Goal: Task Accomplishment & Management: Manage account settings

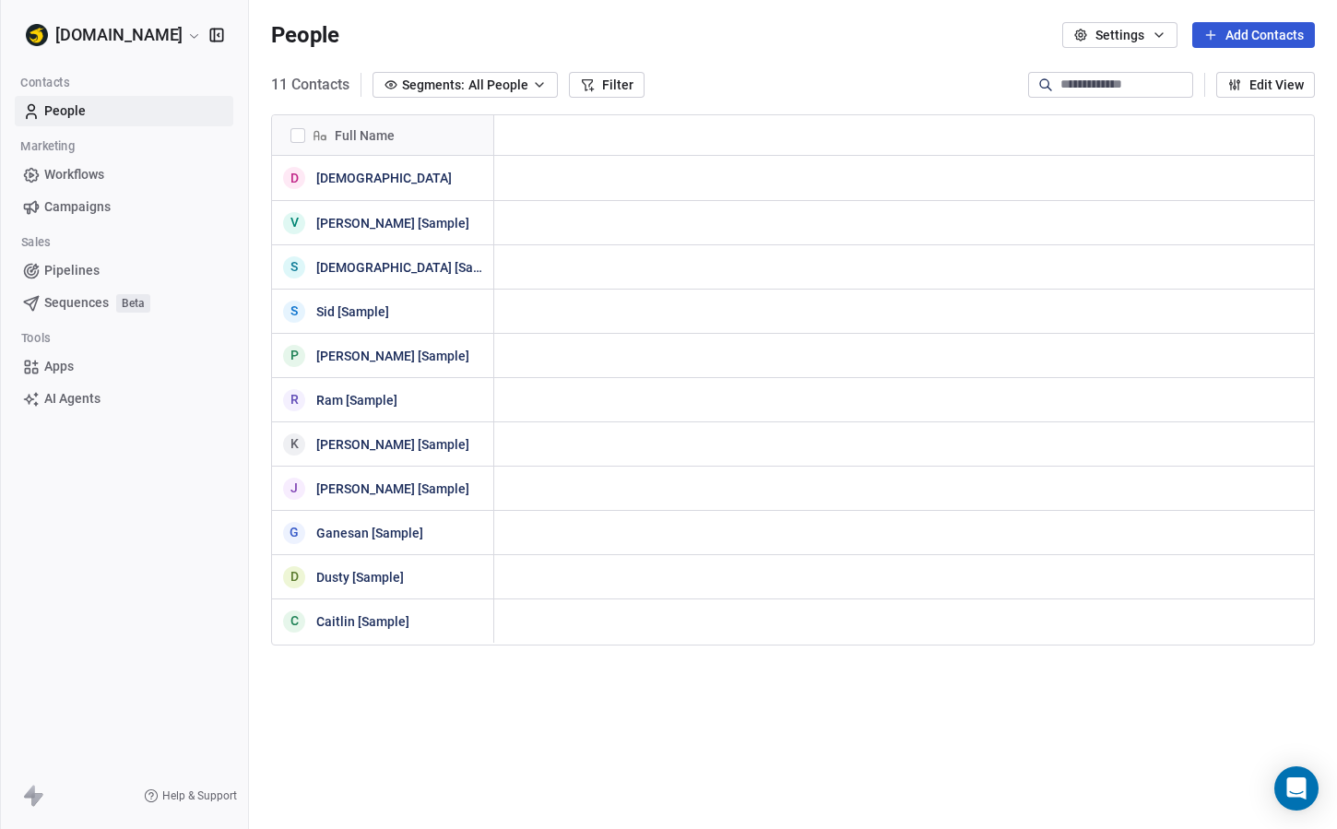
scroll to position [729, 1088]
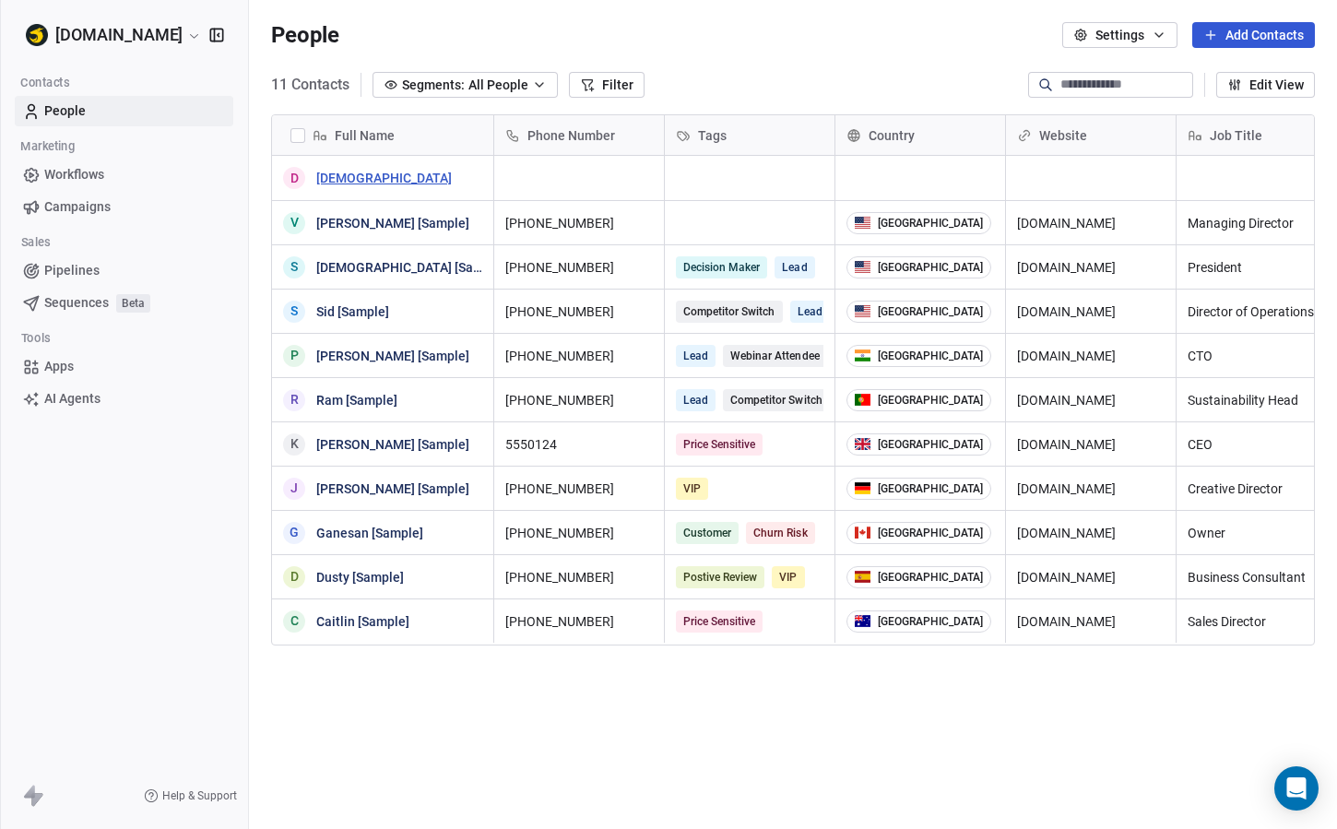
click at [318, 177] on link "[DEMOGRAPHIC_DATA]" at bounding box center [384, 178] width 136 height 15
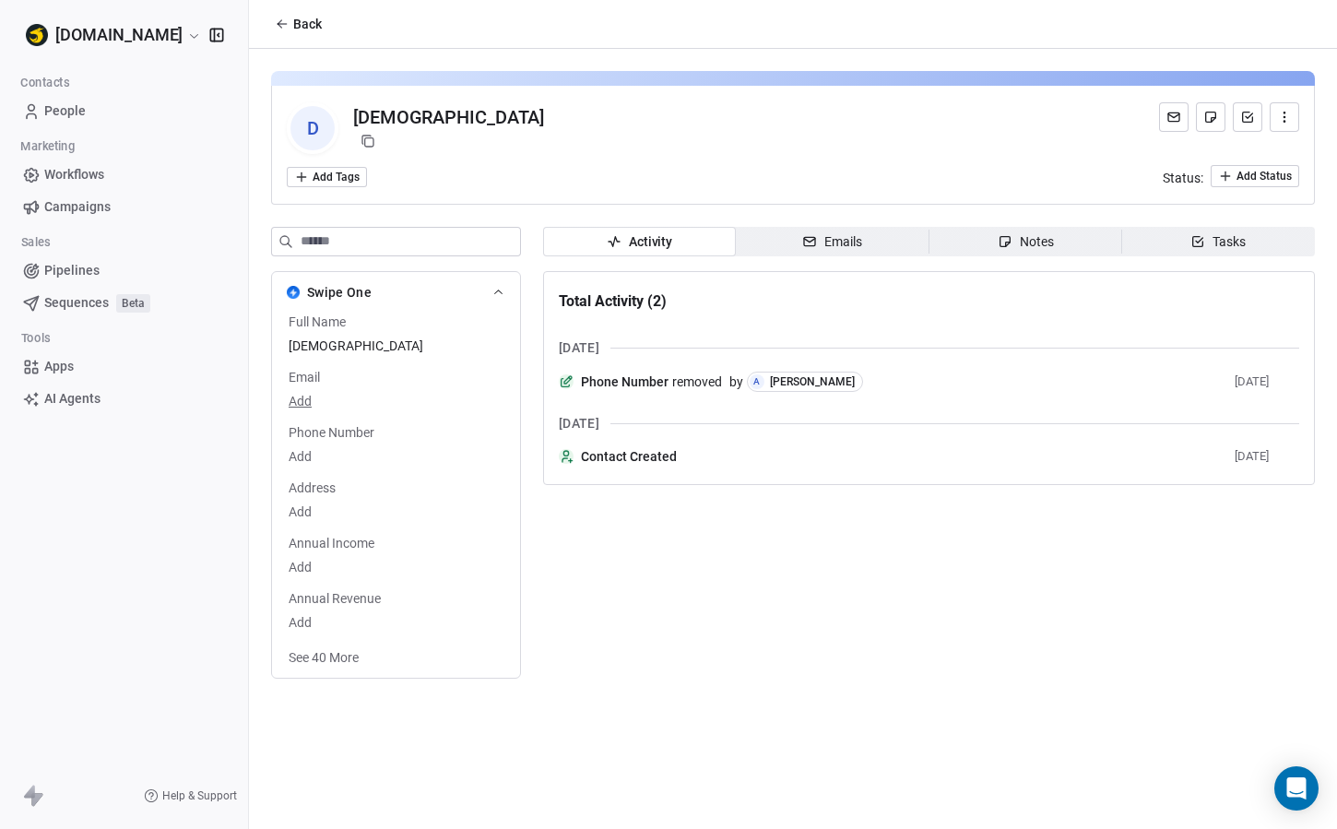
click at [290, 27] on button "Back" at bounding box center [298, 23] width 69 height 33
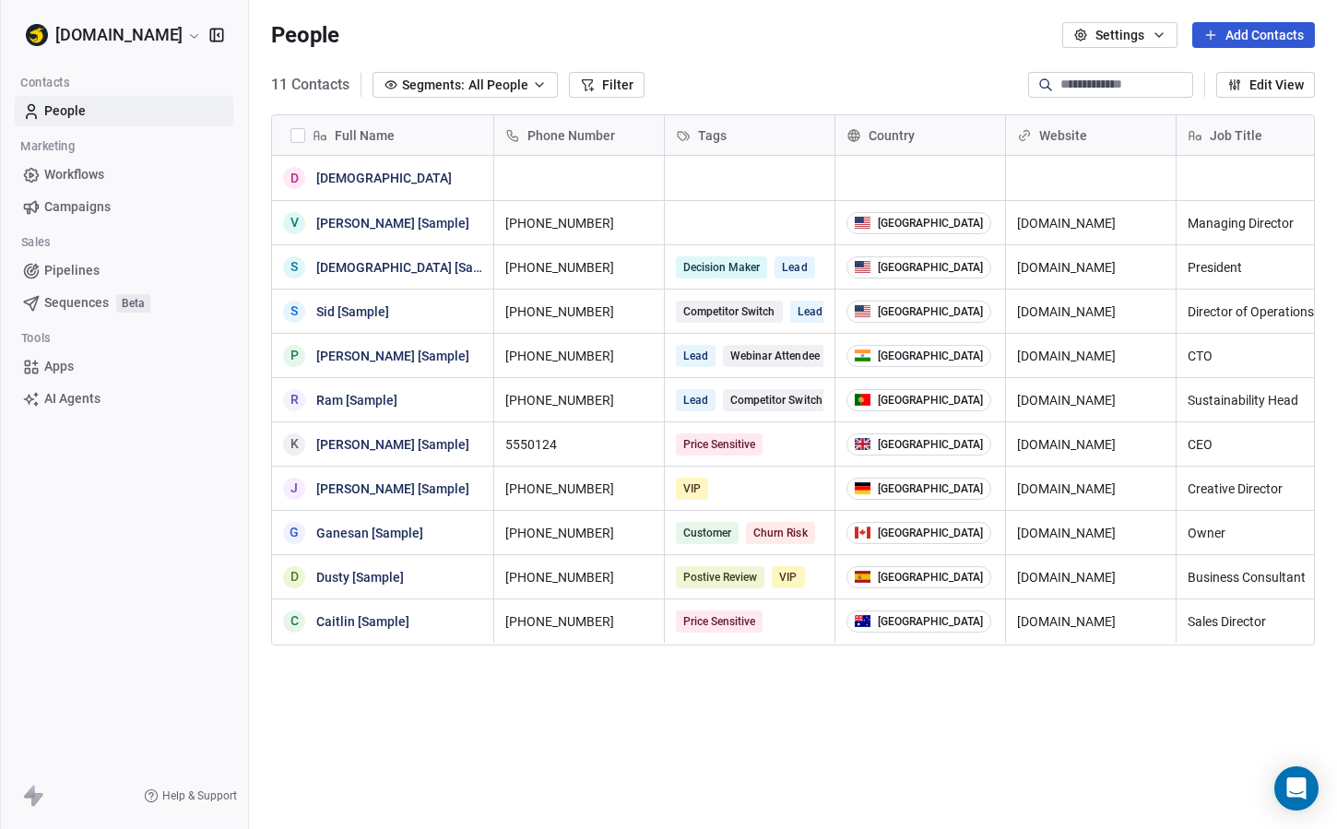
scroll to position [729, 1088]
click at [345, 266] on link "[DEMOGRAPHIC_DATA] [Sample]" at bounding box center [411, 267] width 190 height 15
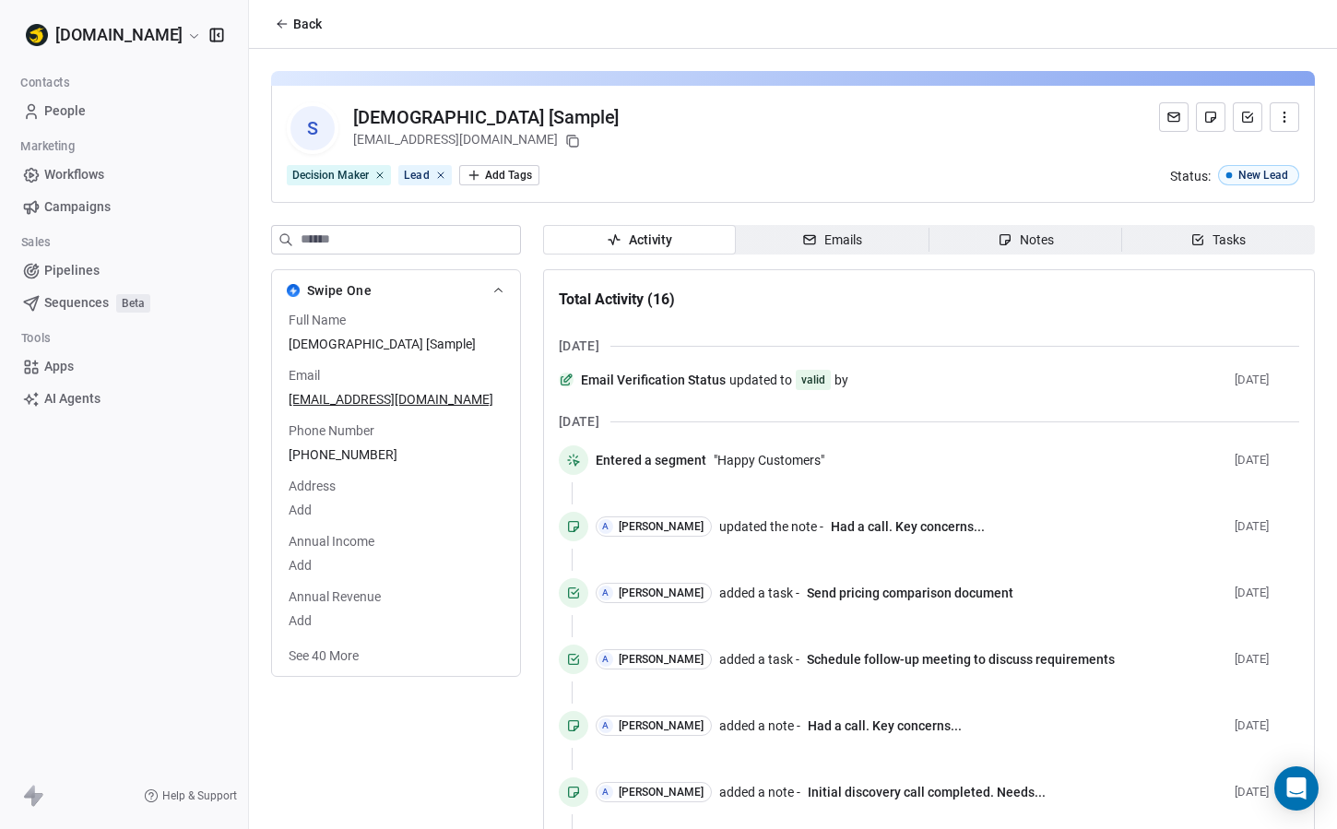
click at [1191, 239] on icon "button" at bounding box center [1198, 239] width 15 height 15
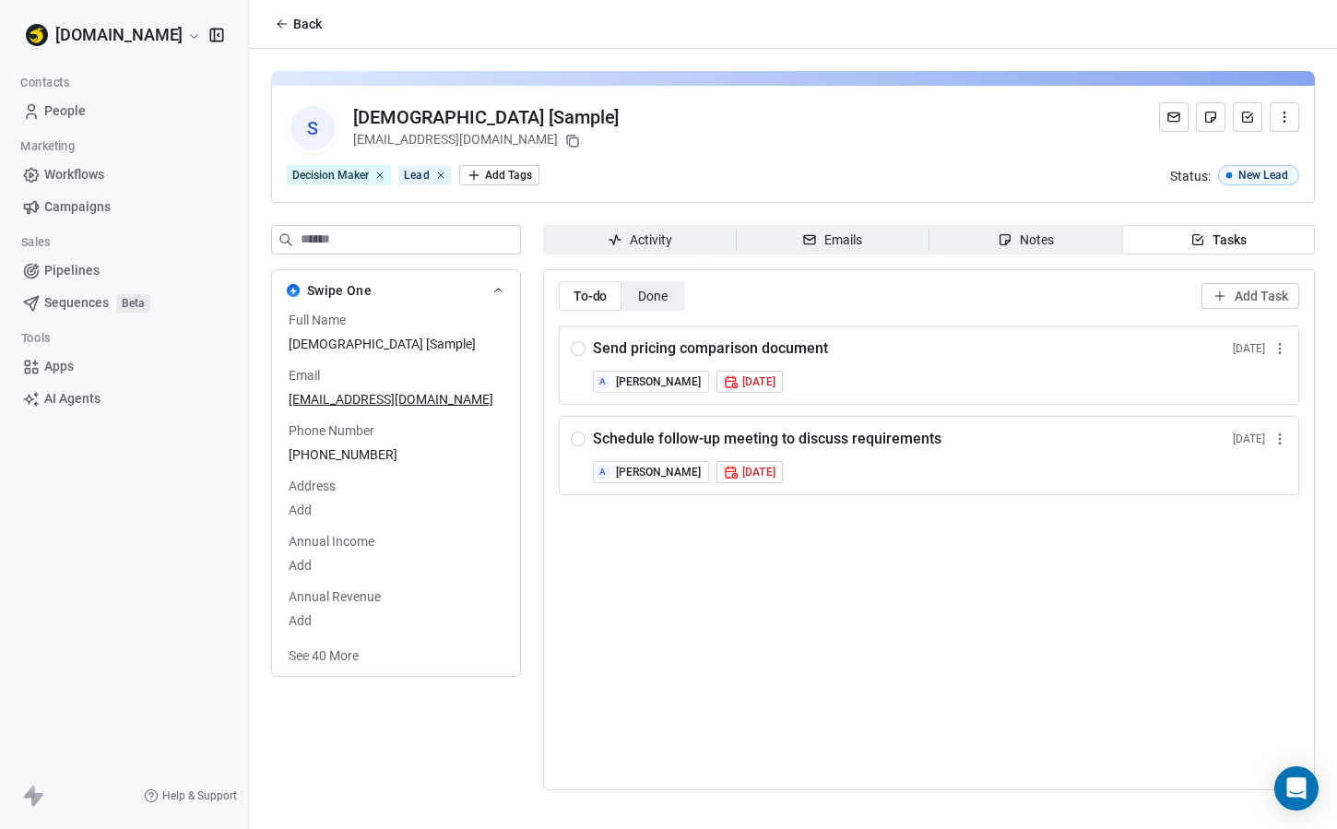
click at [701, 229] on span "Activity Activity" at bounding box center [639, 240] width 193 height 30
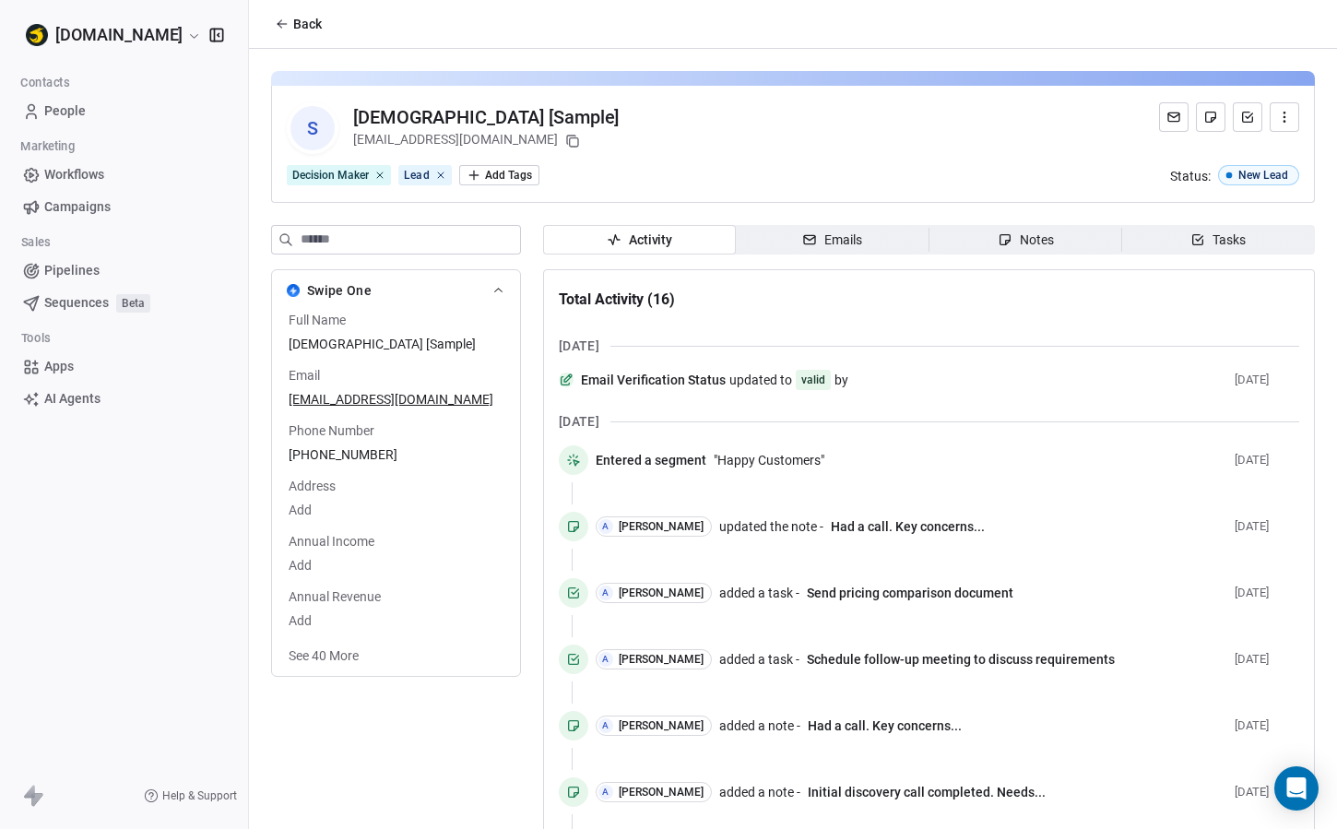
click at [315, 650] on button "See 40 More" at bounding box center [324, 655] width 92 height 33
click at [383, 250] on input at bounding box center [410, 240] width 219 height 28
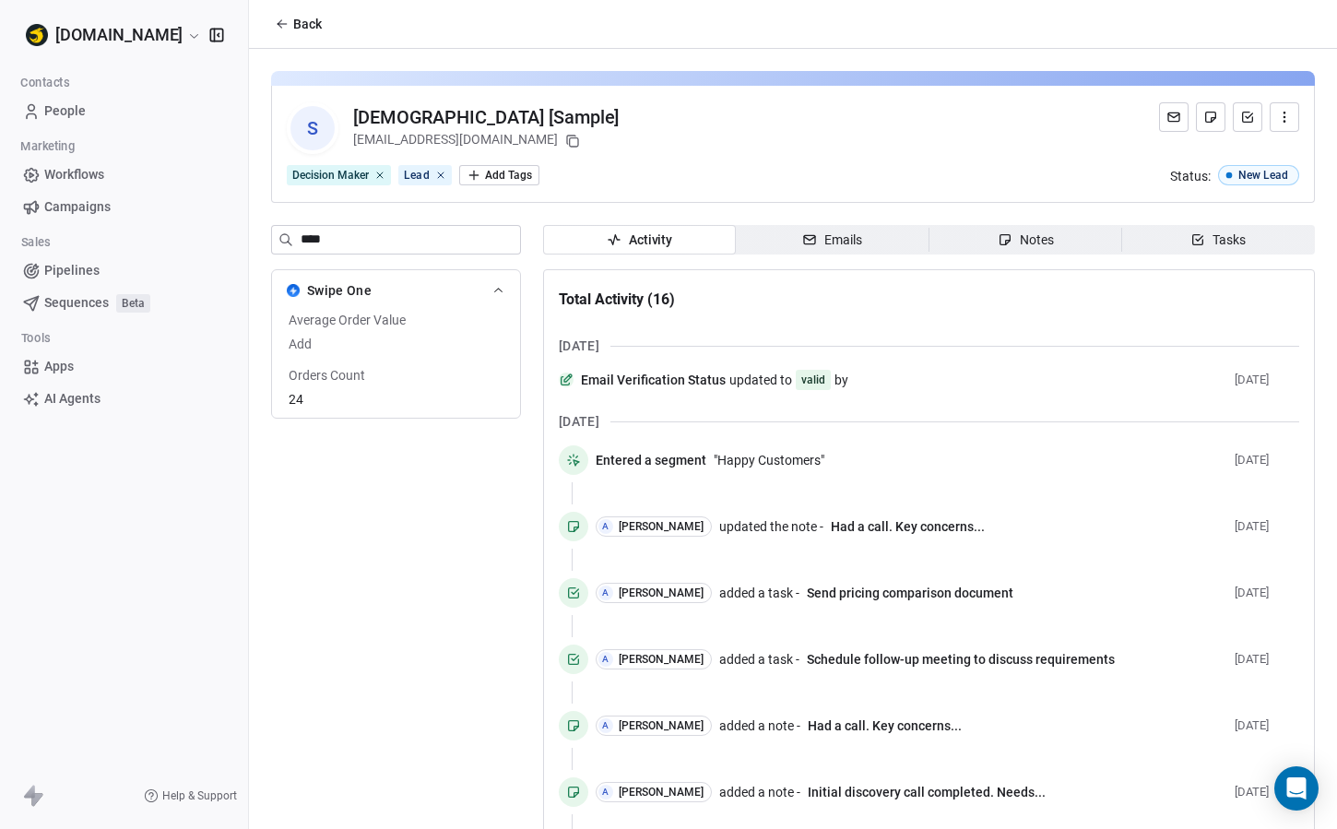
type input "*****"
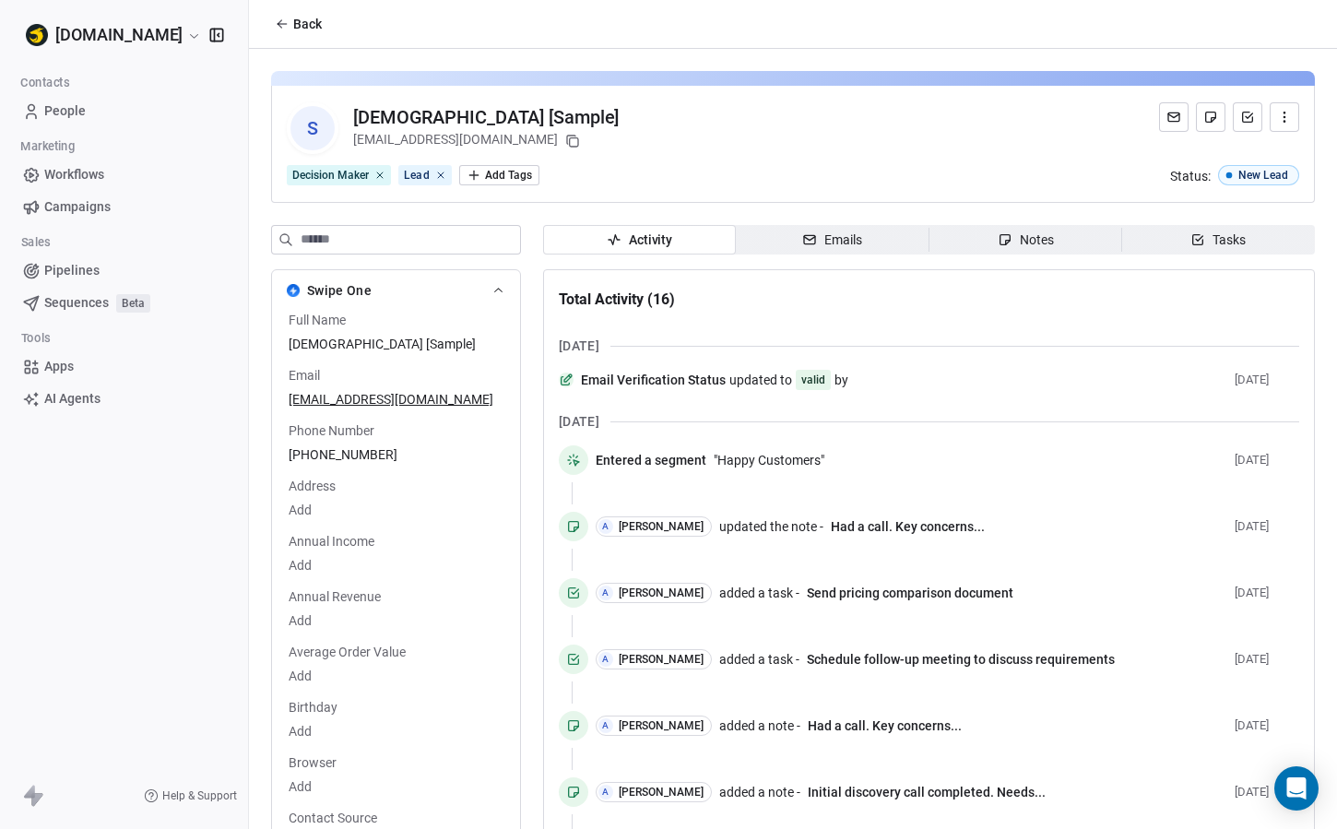
click at [1276, 106] on button "button" at bounding box center [1285, 117] width 30 height 30
click at [1078, 116] on div "S [DEMOGRAPHIC_DATA] [Sample] [EMAIL_ADDRESS][DOMAIN_NAME]" at bounding box center [793, 128] width 1013 height 52
click at [89, 112] on link "People" at bounding box center [124, 111] width 219 height 30
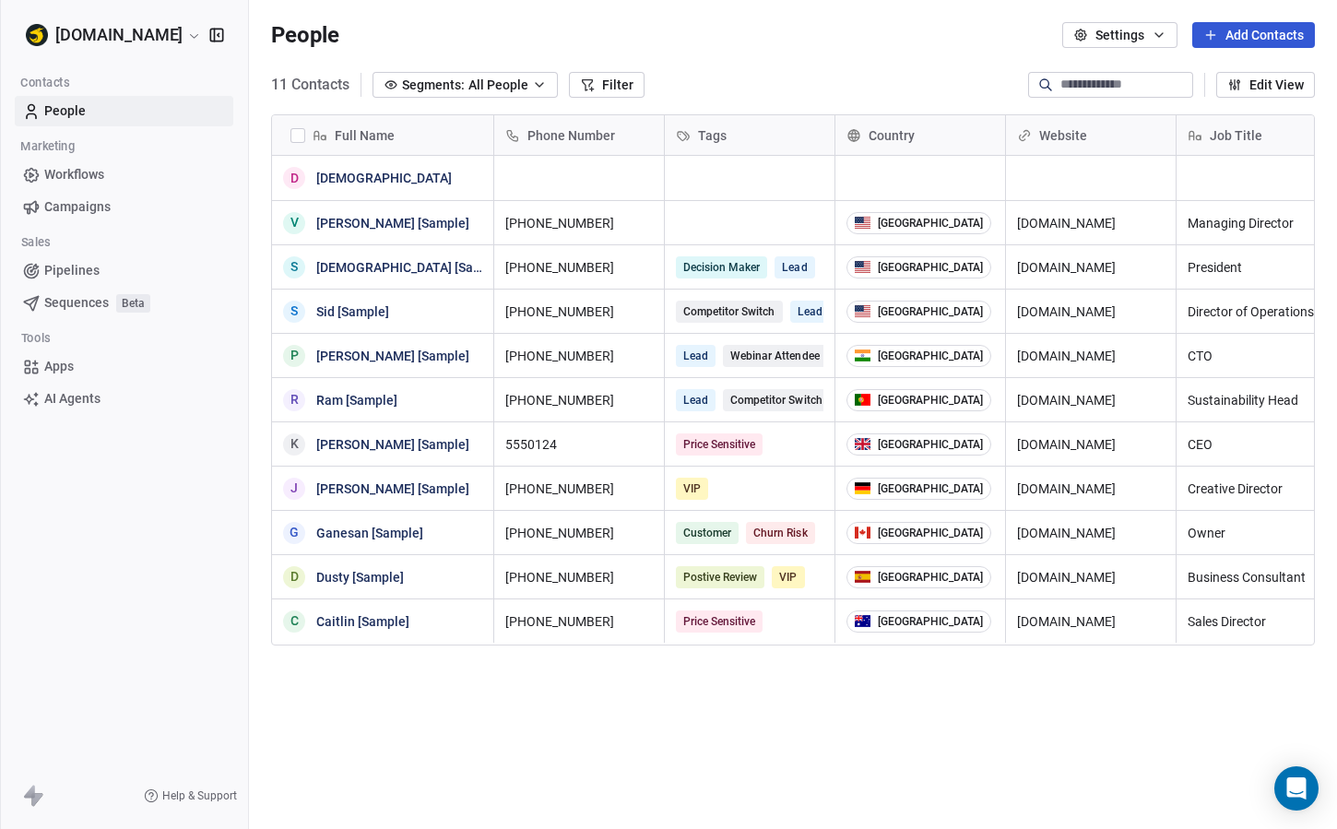
scroll to position [729, 1088]
click at [1247, 82] on button "Edit View" at bounding box center [1265, 85] width 99 height 26
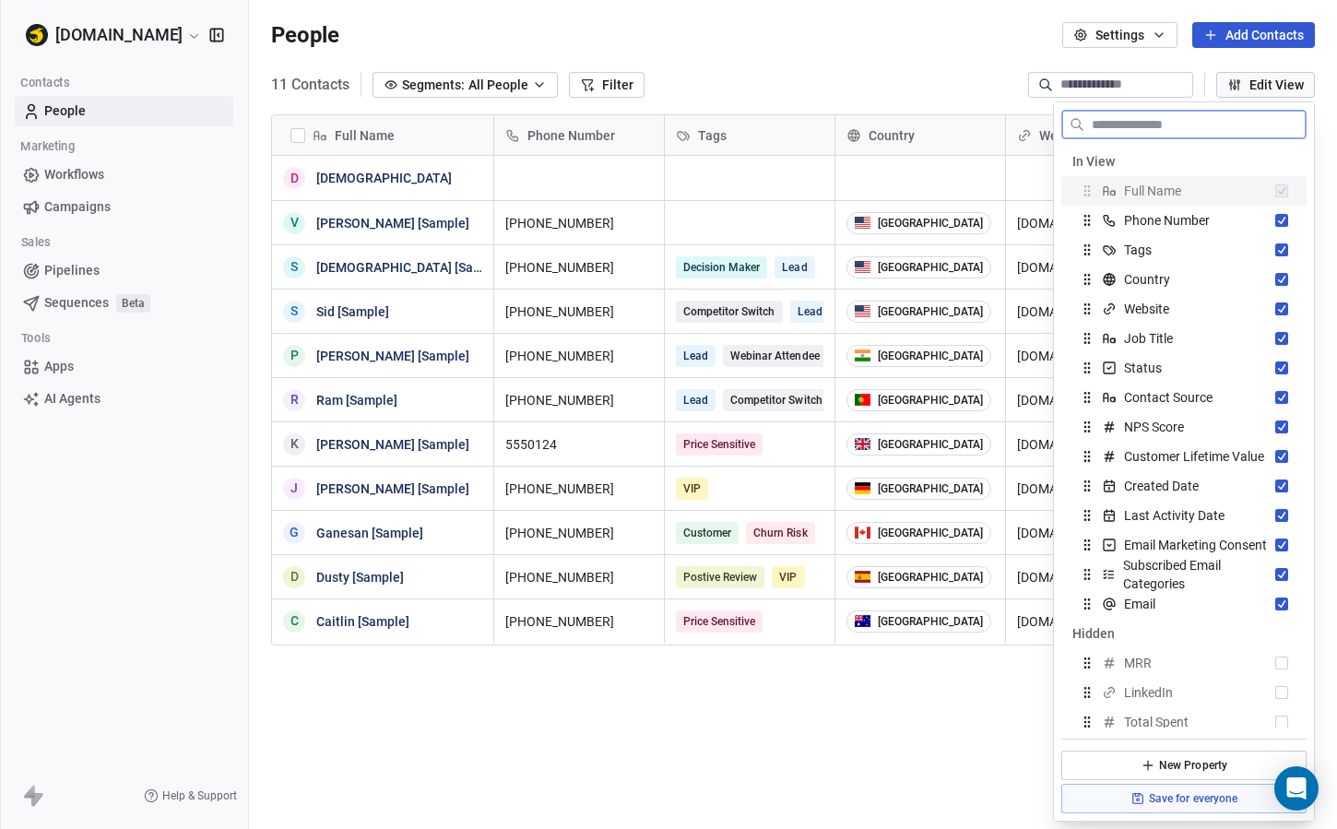
click at [1247, 82] on button "Edit View" at bounding box center [1265, 85] width 99 height 26
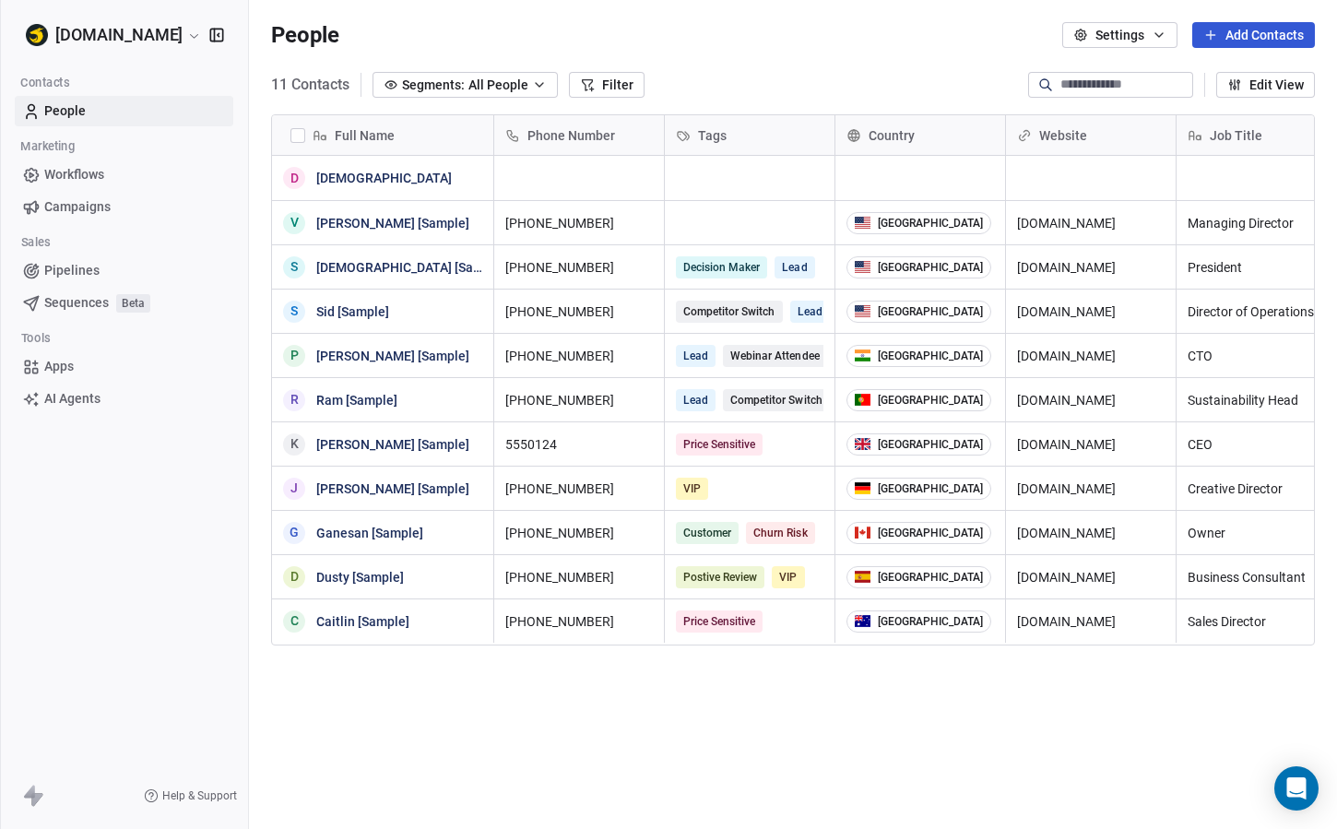
click at [1103, 26] on button "Settings" at bounding box center [1119, 35] width 115 height 26
click at [1105, 75] on span "Contact Properties" at bounding box center [1152, 74] width 108 height 19
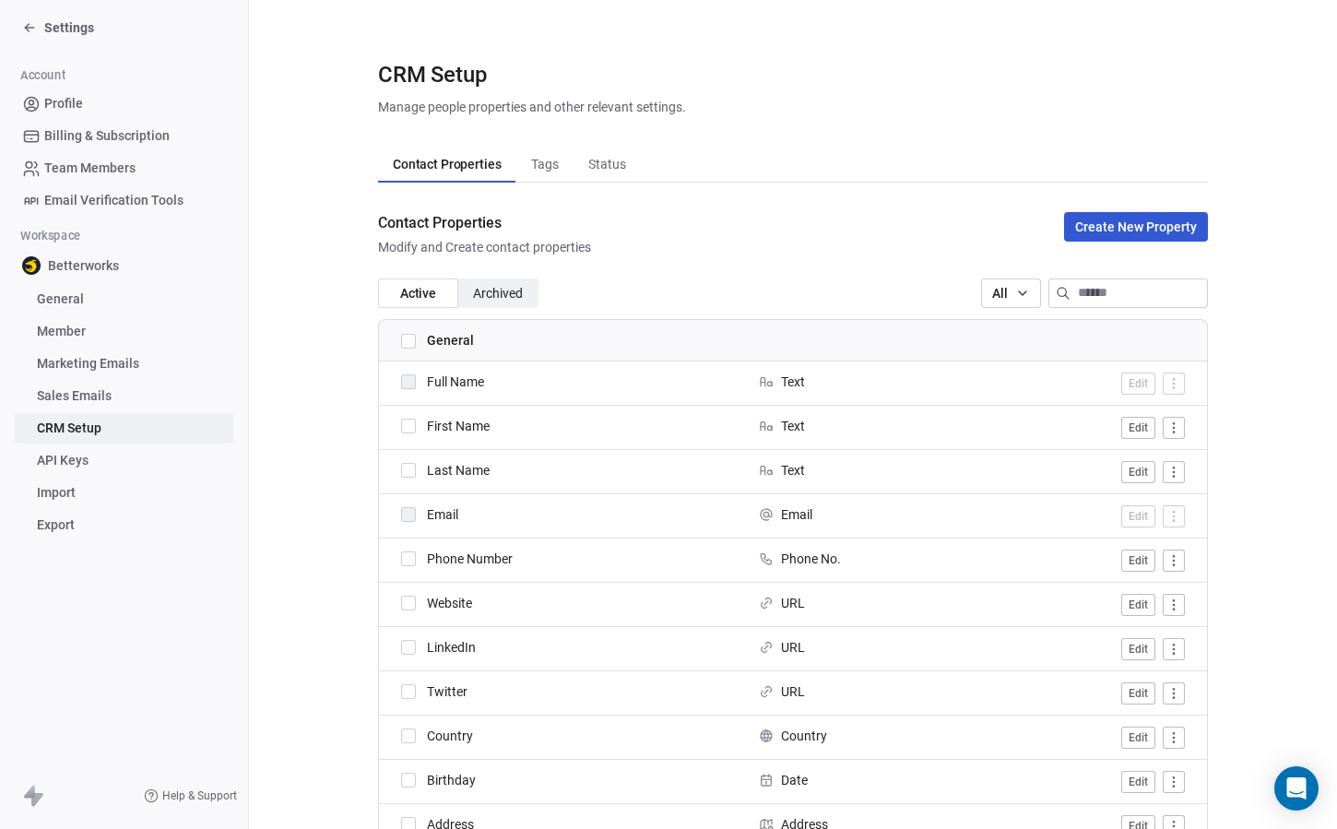
click at [121, 391] on link "Sales Emails" at bounding box center [124, 396] width 219 height 30
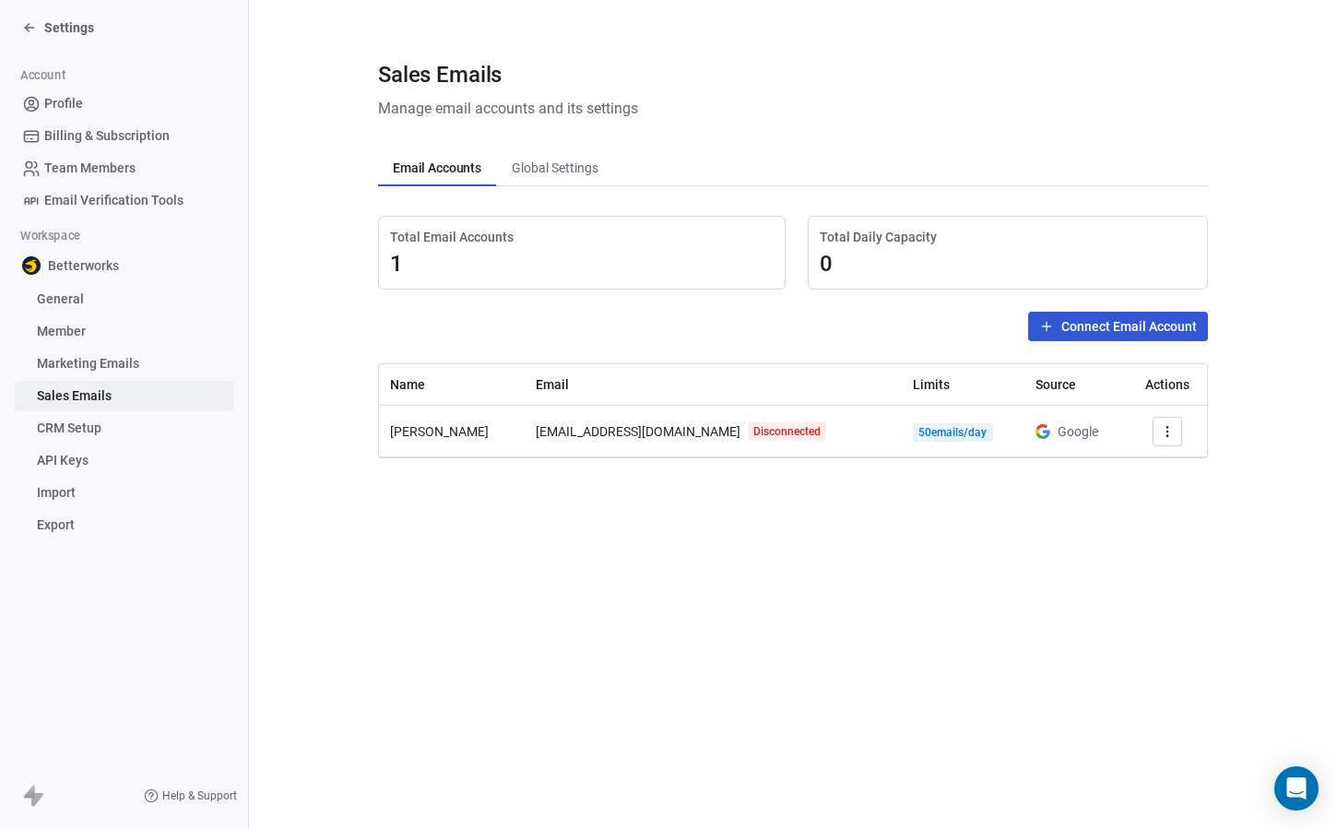
click at [116, 370] on span "Marketing Emails" at bounding box center [88, 363] width 102 height 19
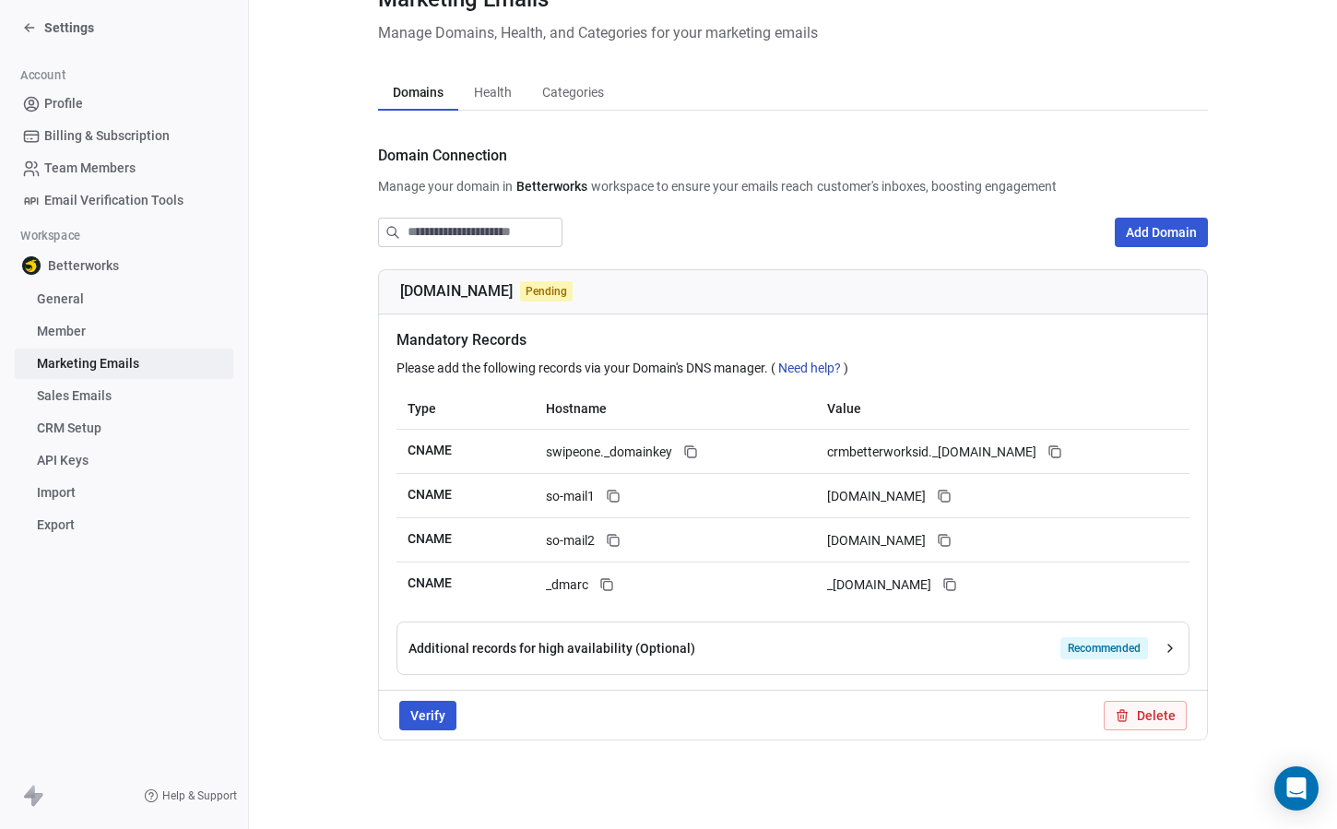
scroll to position [65, 0]
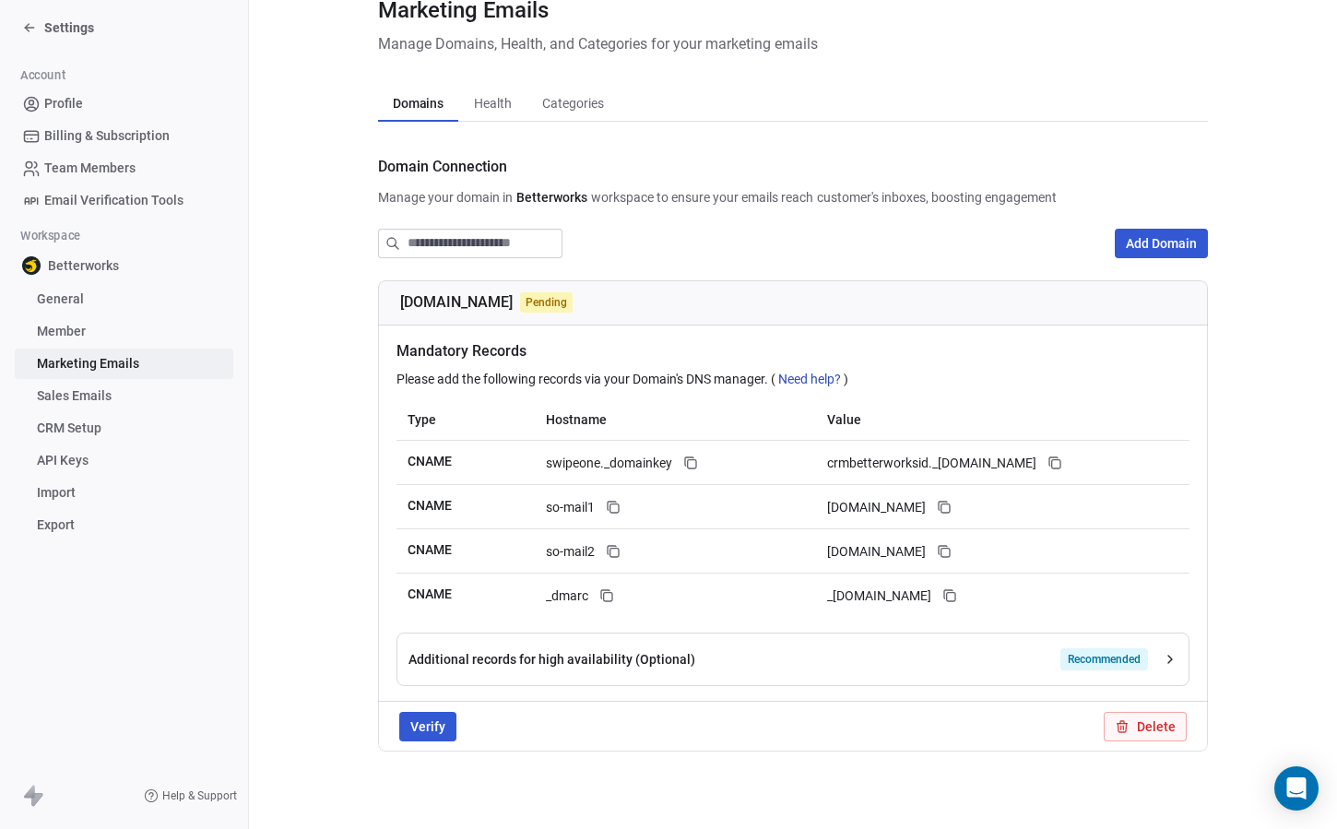
click at [65, 339] on span "Member" at bounding box center [61, 331] width 49 height 19
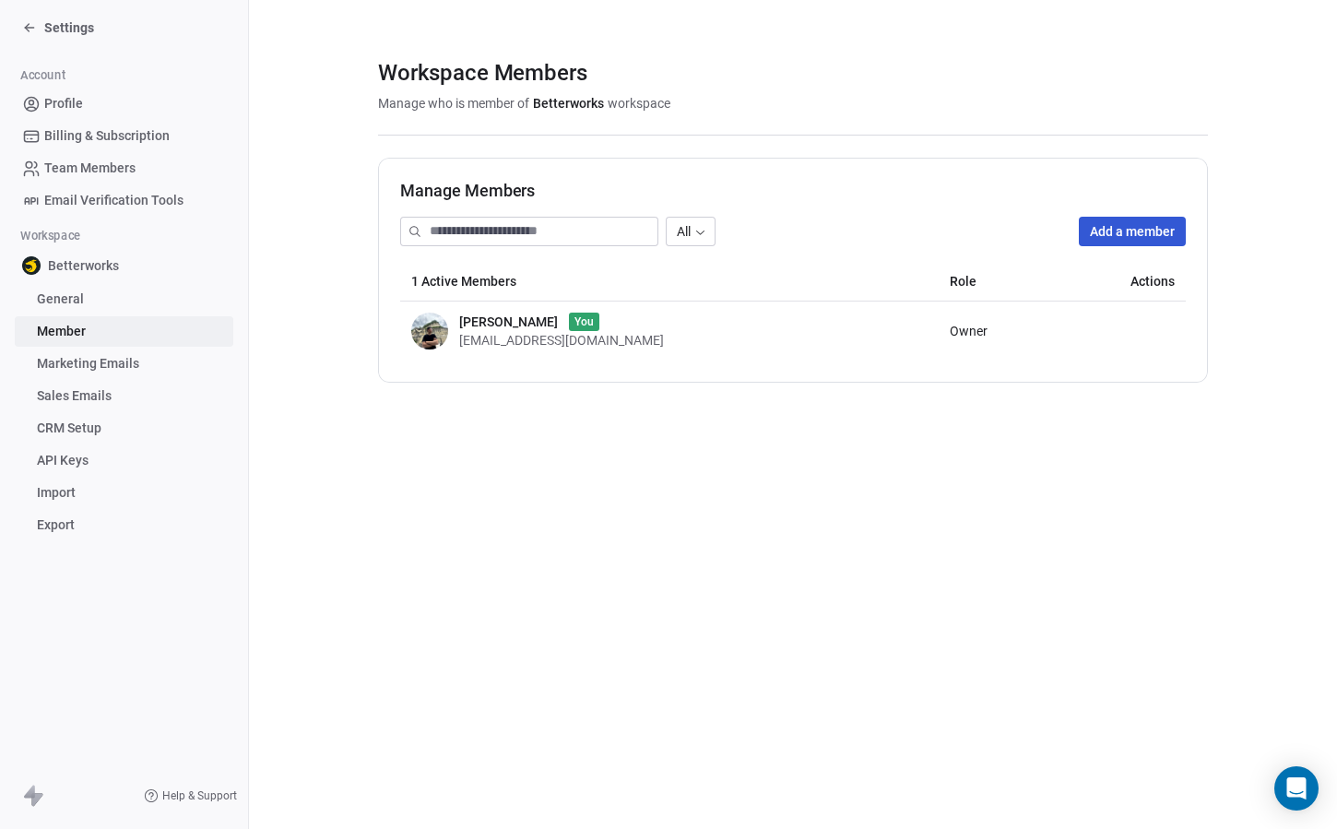
click at [72, 419] on span "CRM Setup" at bounding box center [69, 428] width 65 height 19
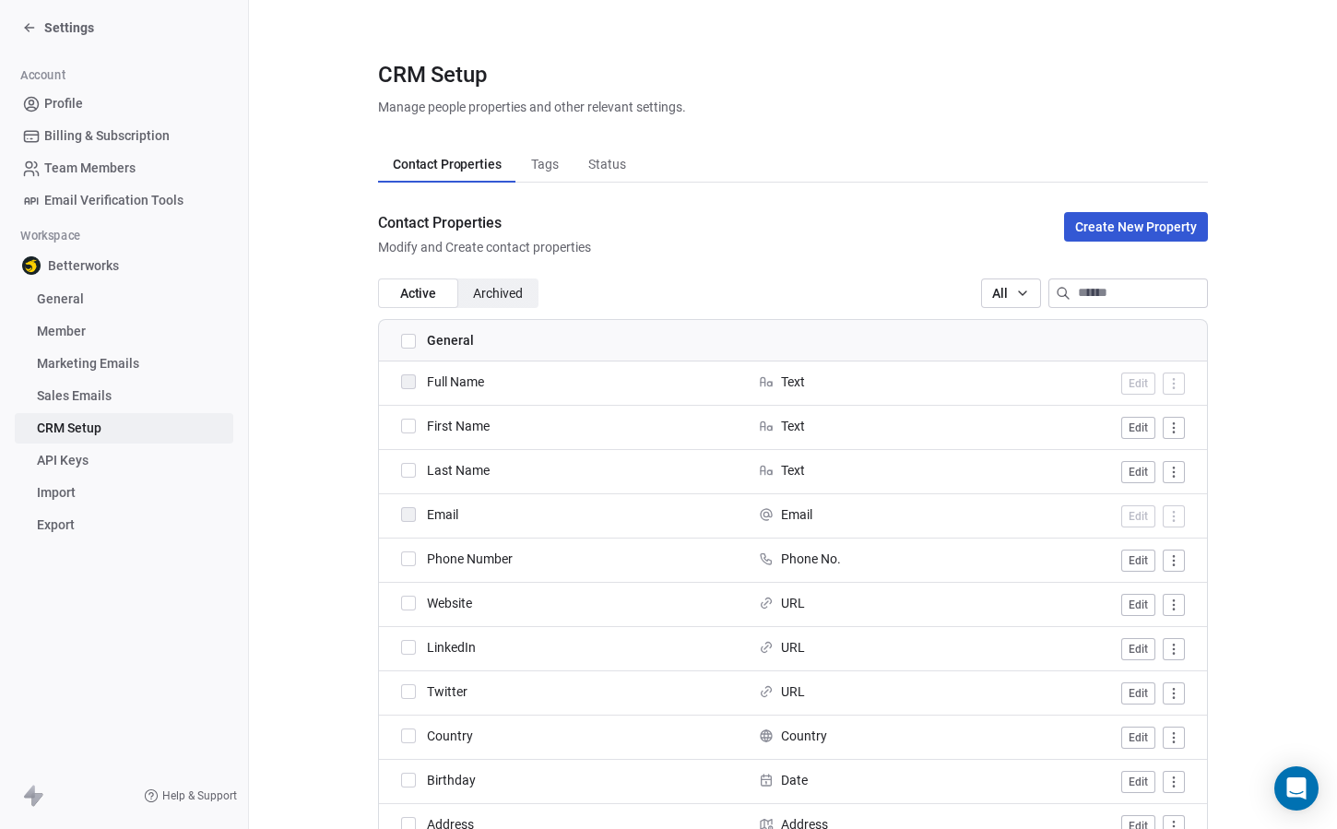
click at [68, 463] on span "API Keys" at bounding box center [63, 460] width 52 height 19
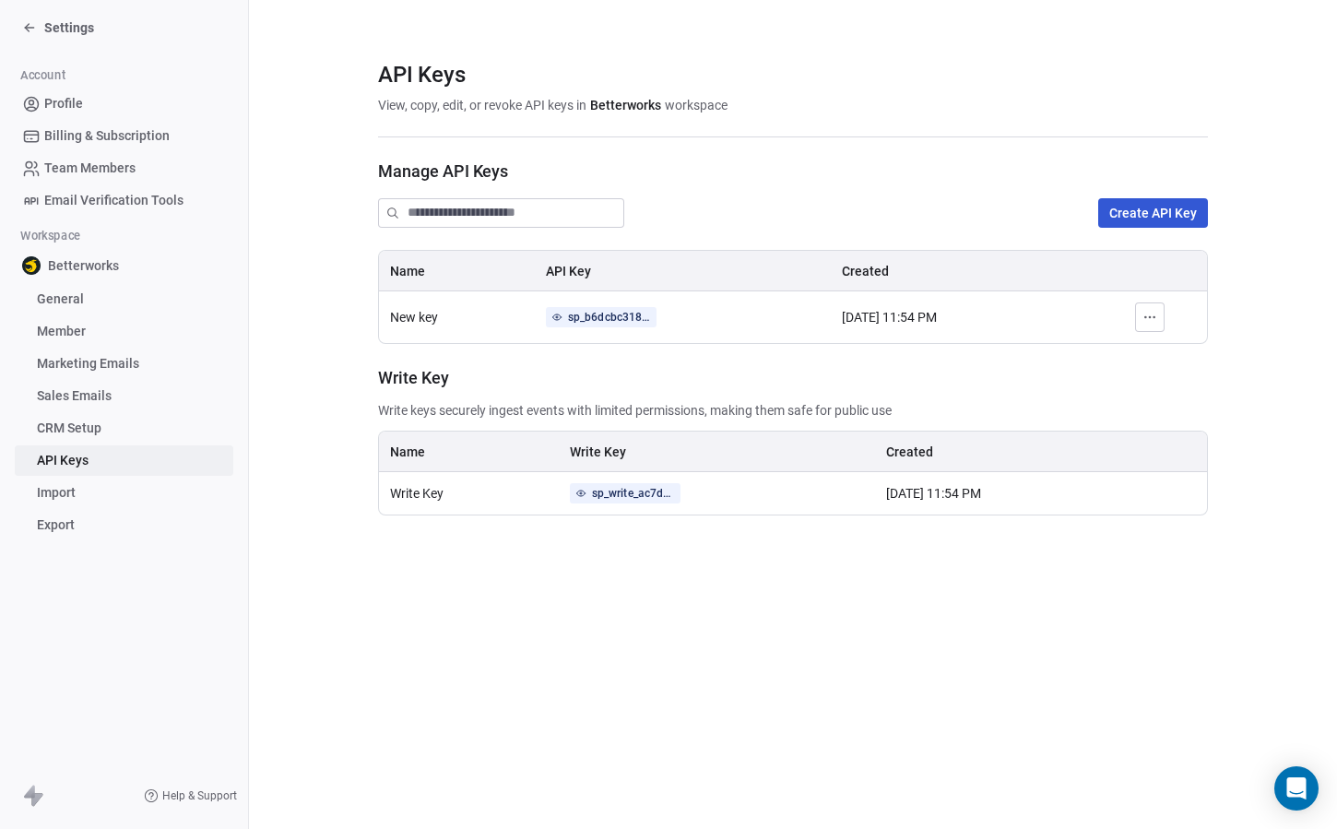
click at [67, 498] on span "Import" at bounding box center [56, 492] width 39 height 19
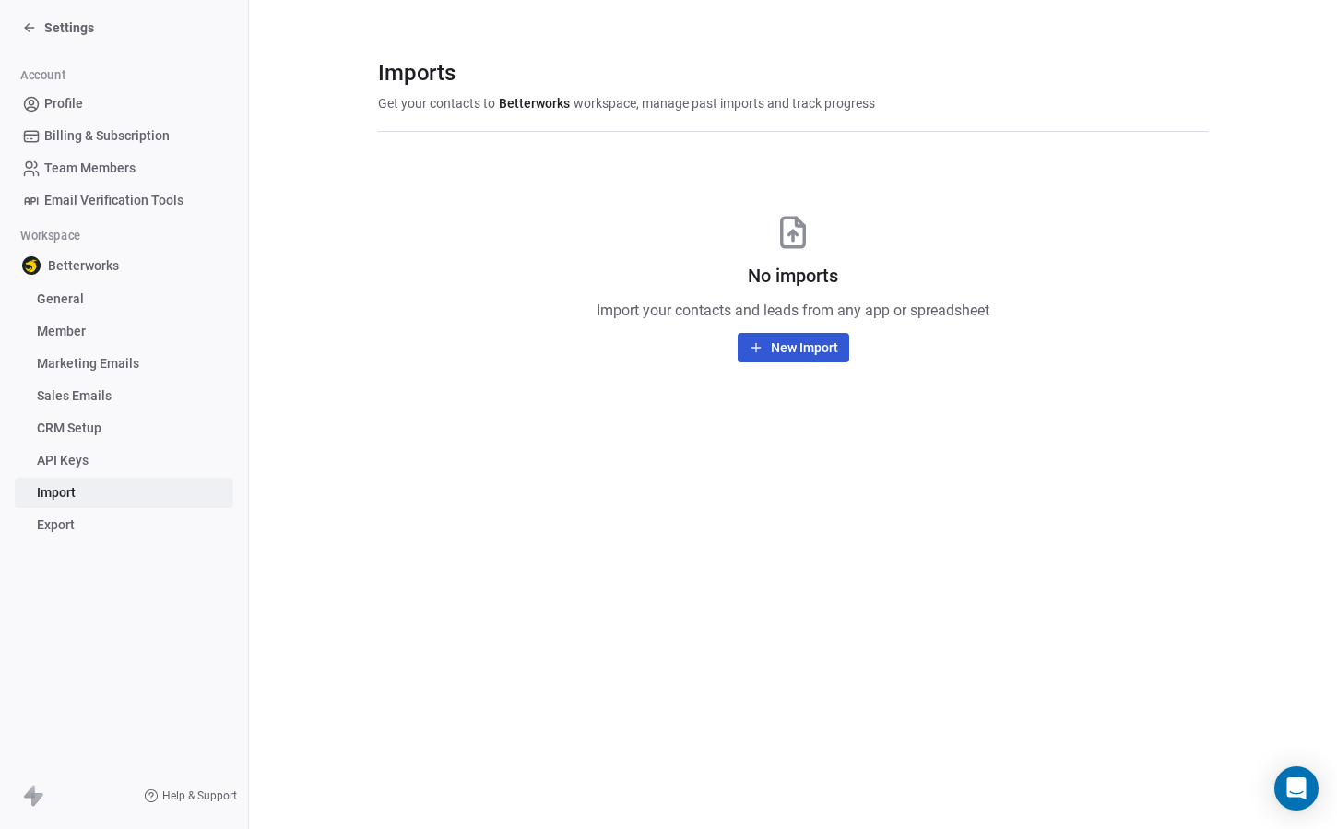
click at [71, 425] on span "CRM Setup" at bounding box center [69, 428] width 65 height 19
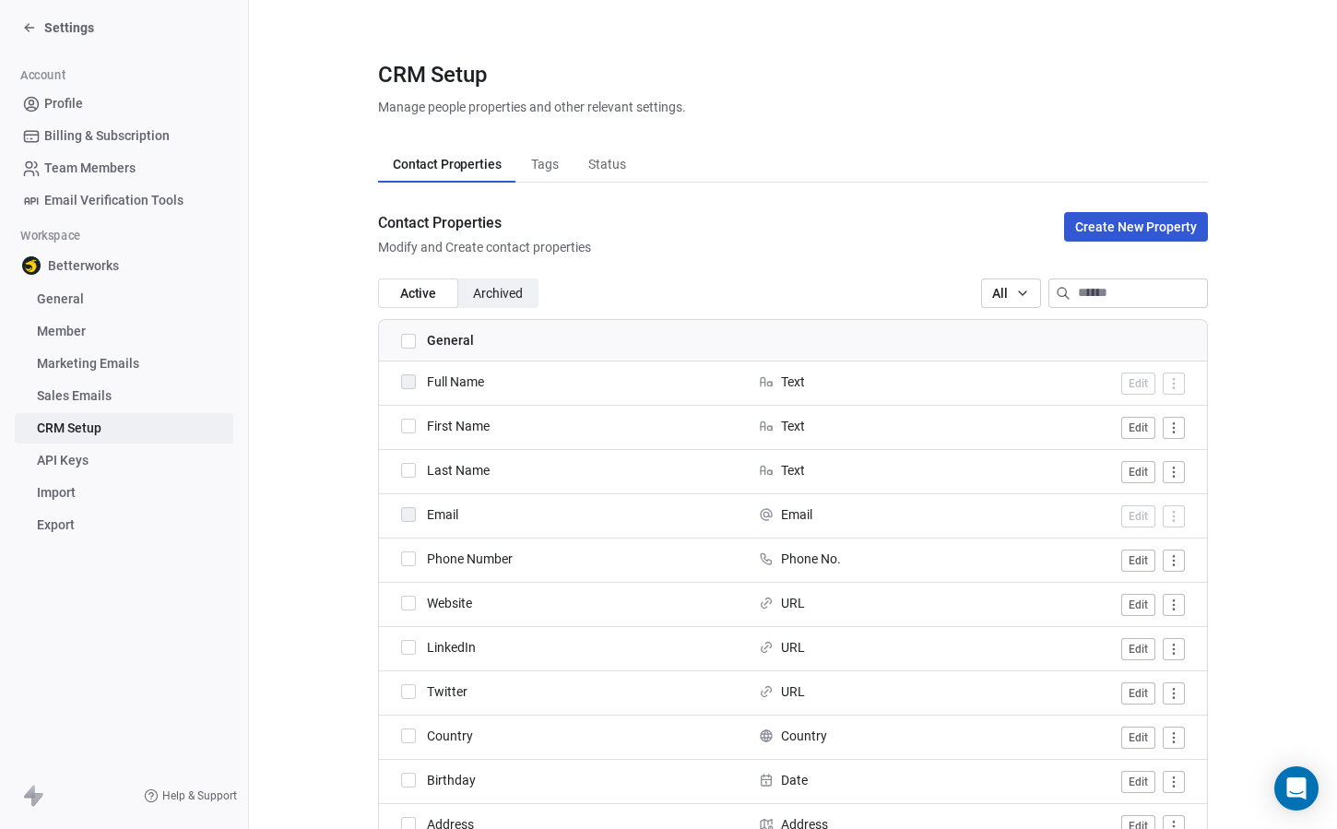
click at [628, 157] on span "Status" at bounding box center [607, 164] width 53 height 26
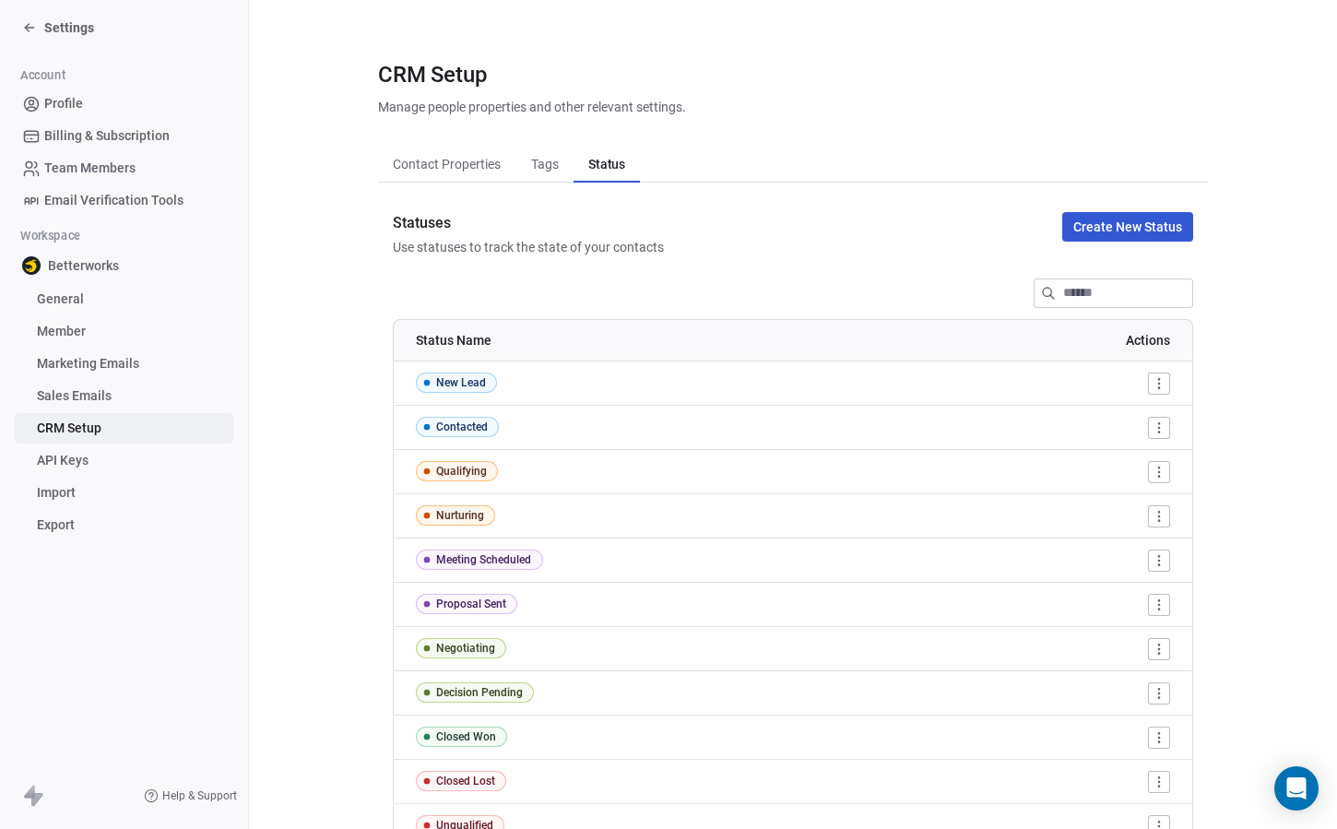
scroll to position [79, 0]
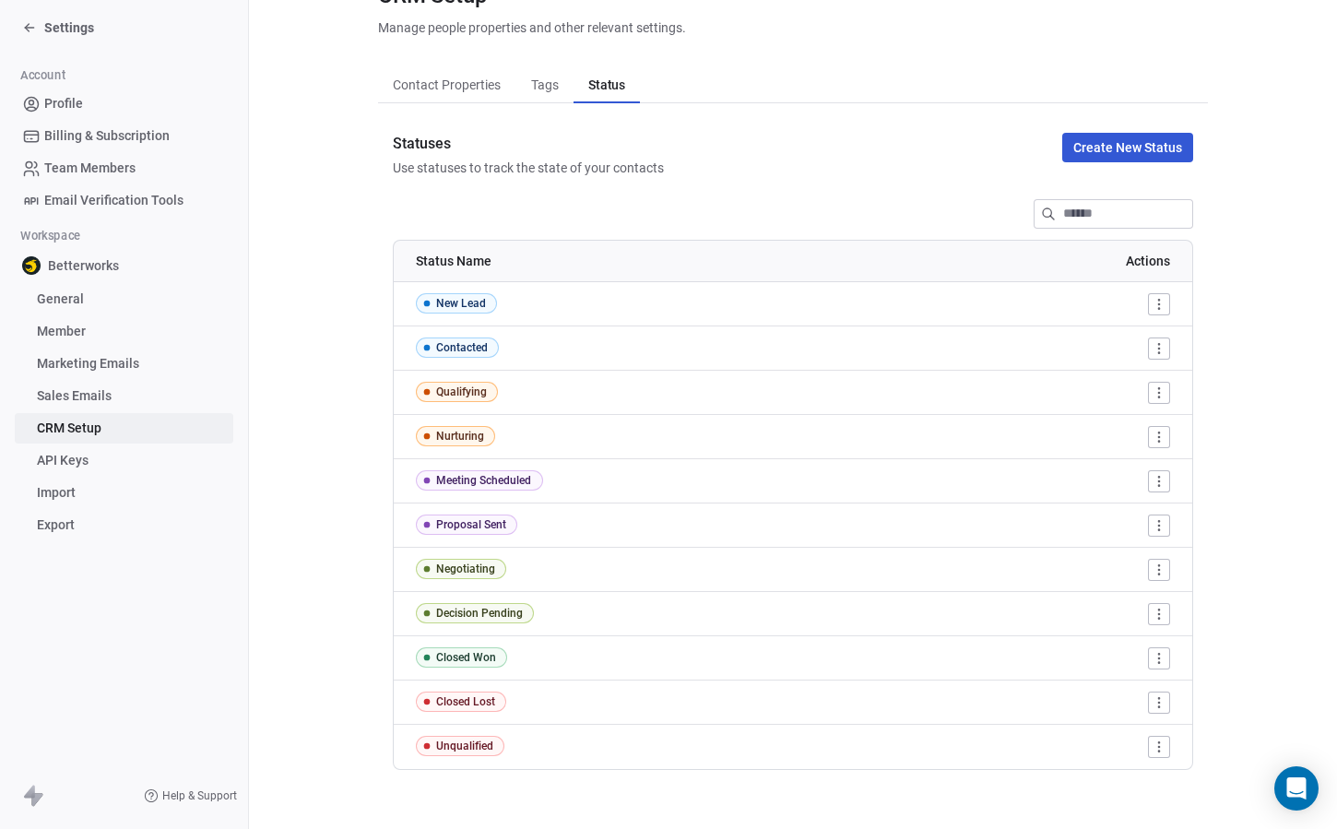
click at [553, 102] on button "Tags Tags" at bounding box center [543, 84] width 57 height 37
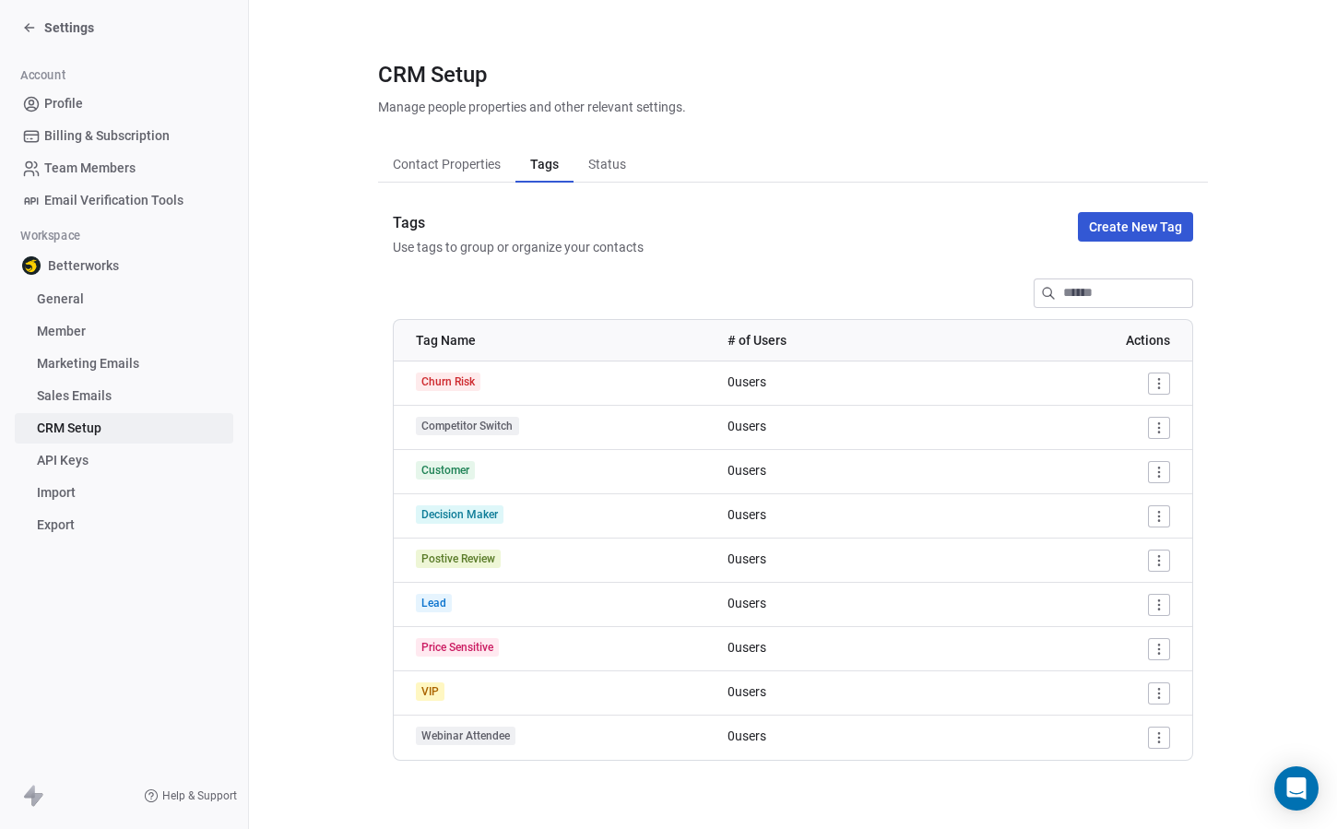
click at [442, 89] on div "CRM Setup" at bounding box center [532, 74] width 308 height 31
click at [448, 167] on span "Contact Properties" at bounding box center [446, 164] width 123 height 26
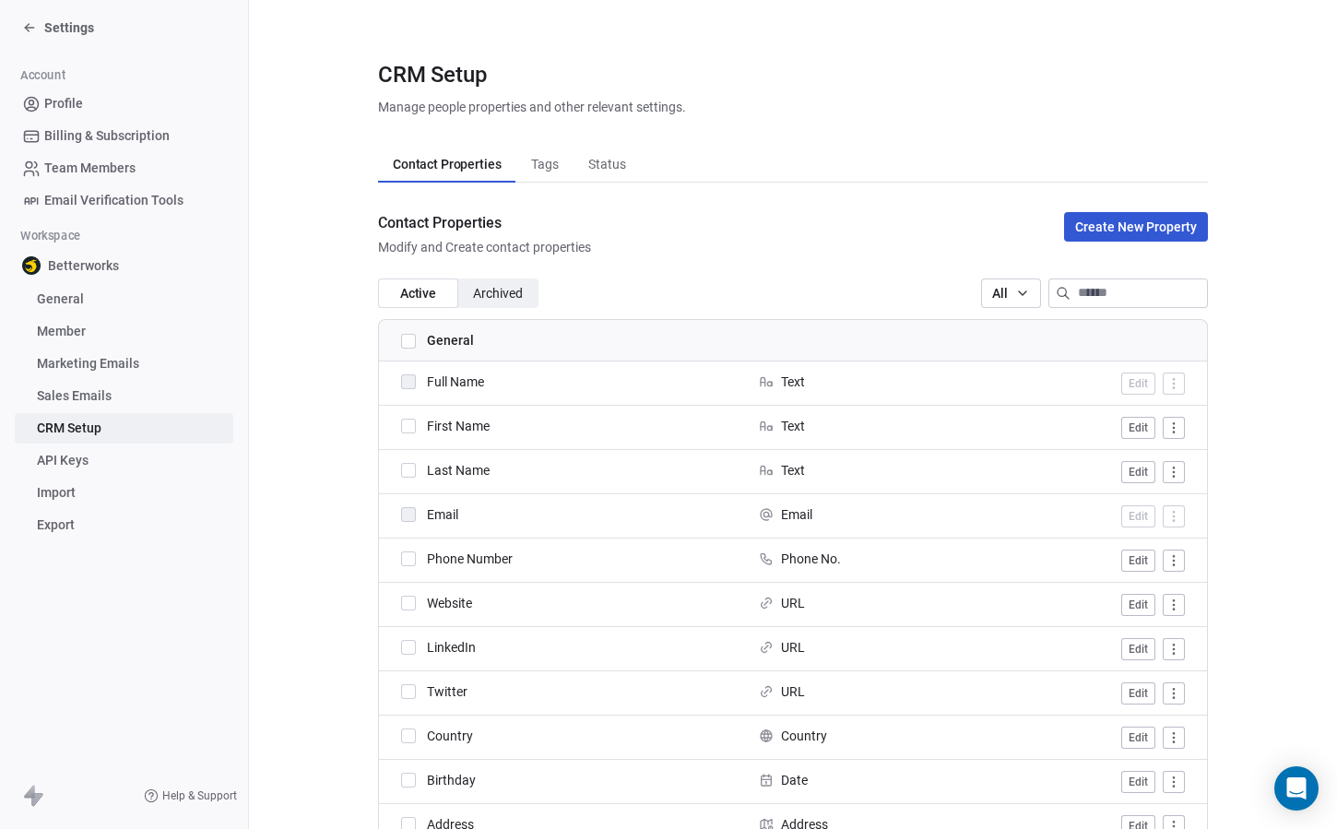
click at [489, 279] on span "Archived Archived" at bounding box center [498, 293] width 80 height 30
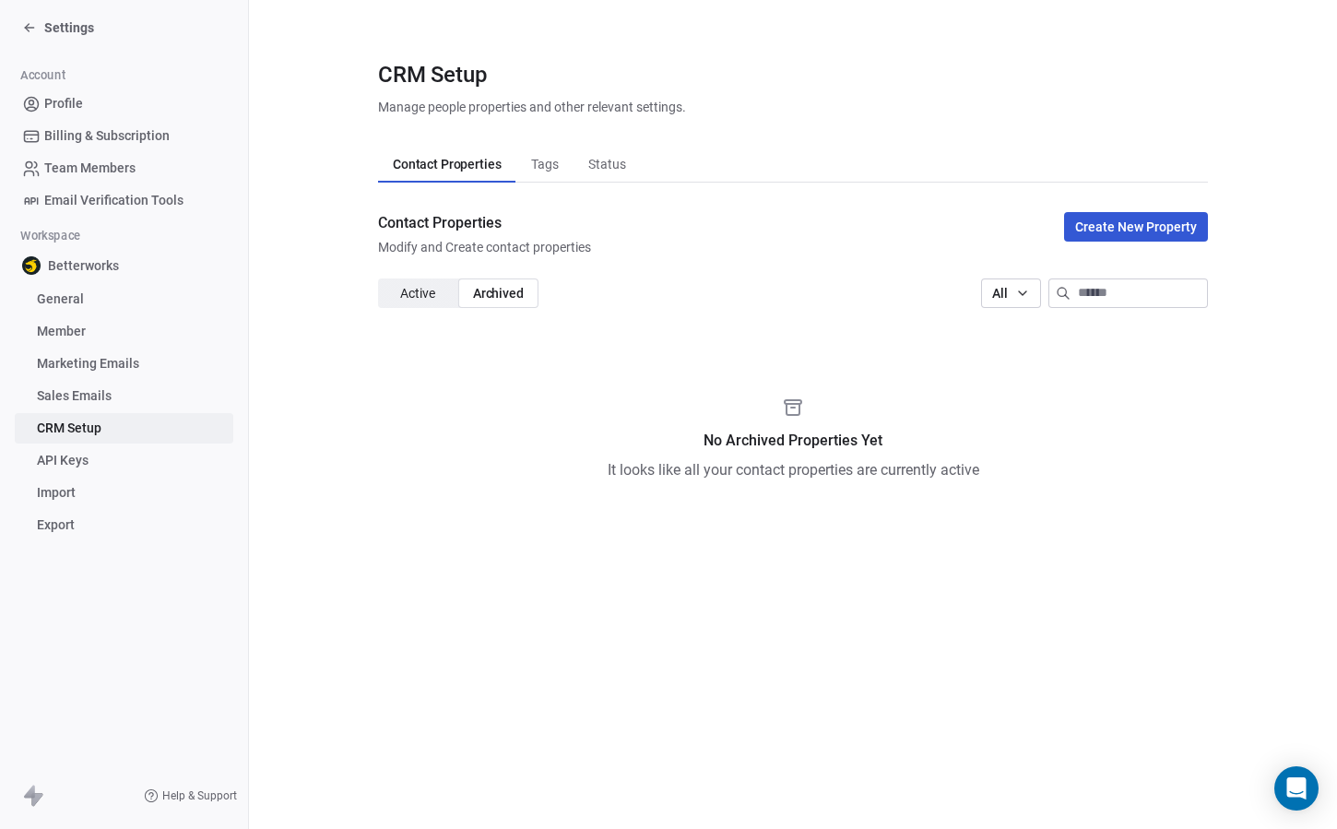
click at [445, 282] on span "Active Active" at bounding box center [418, 293] width 80 height 30
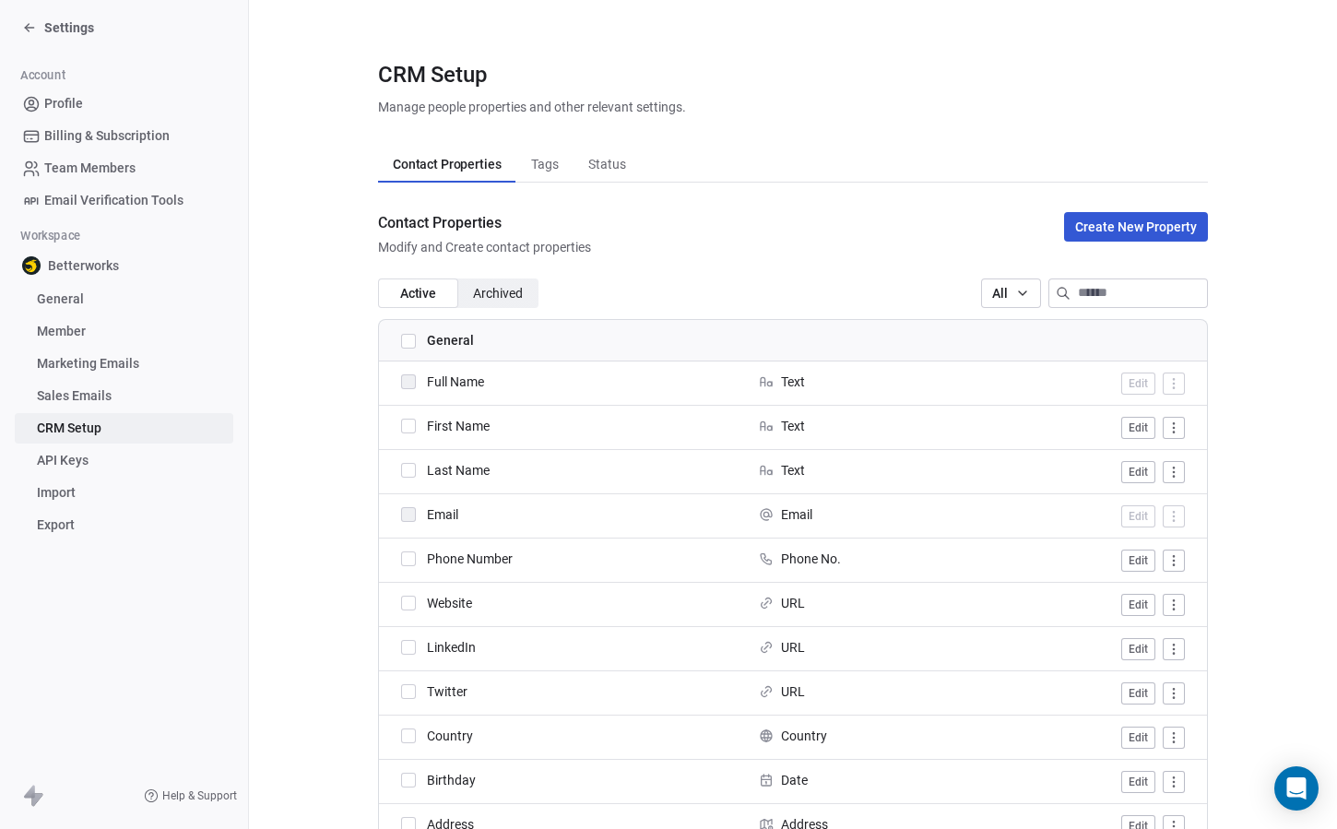
click at [74, 111] on span "Profile" at bounding box center [63, 103] width 39 height 19
click at [57, 40] on div "Settings" at bounding box center [127, 28] width 211 height 26
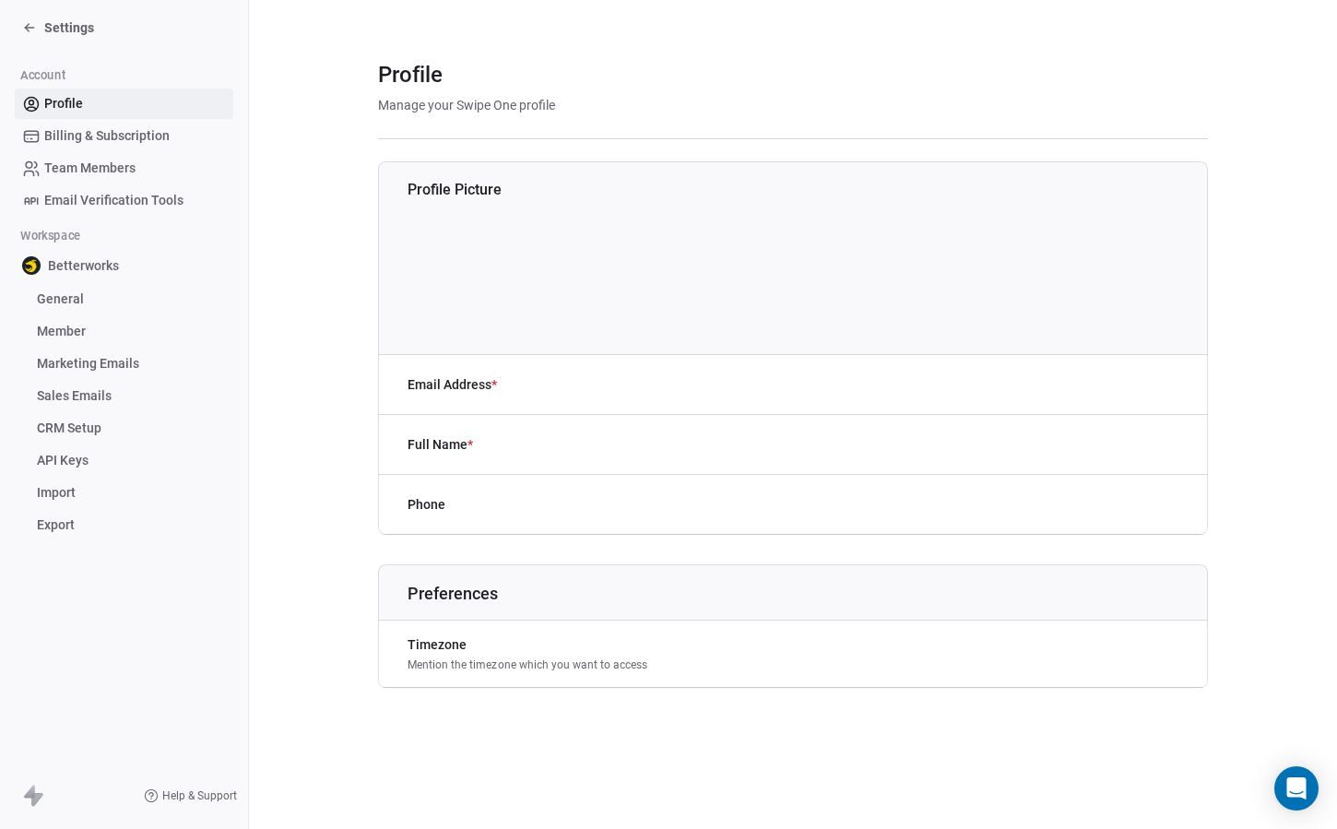
click at [44, 19] on span "Settings" at bounding box center [69, 27] width 50 height 18
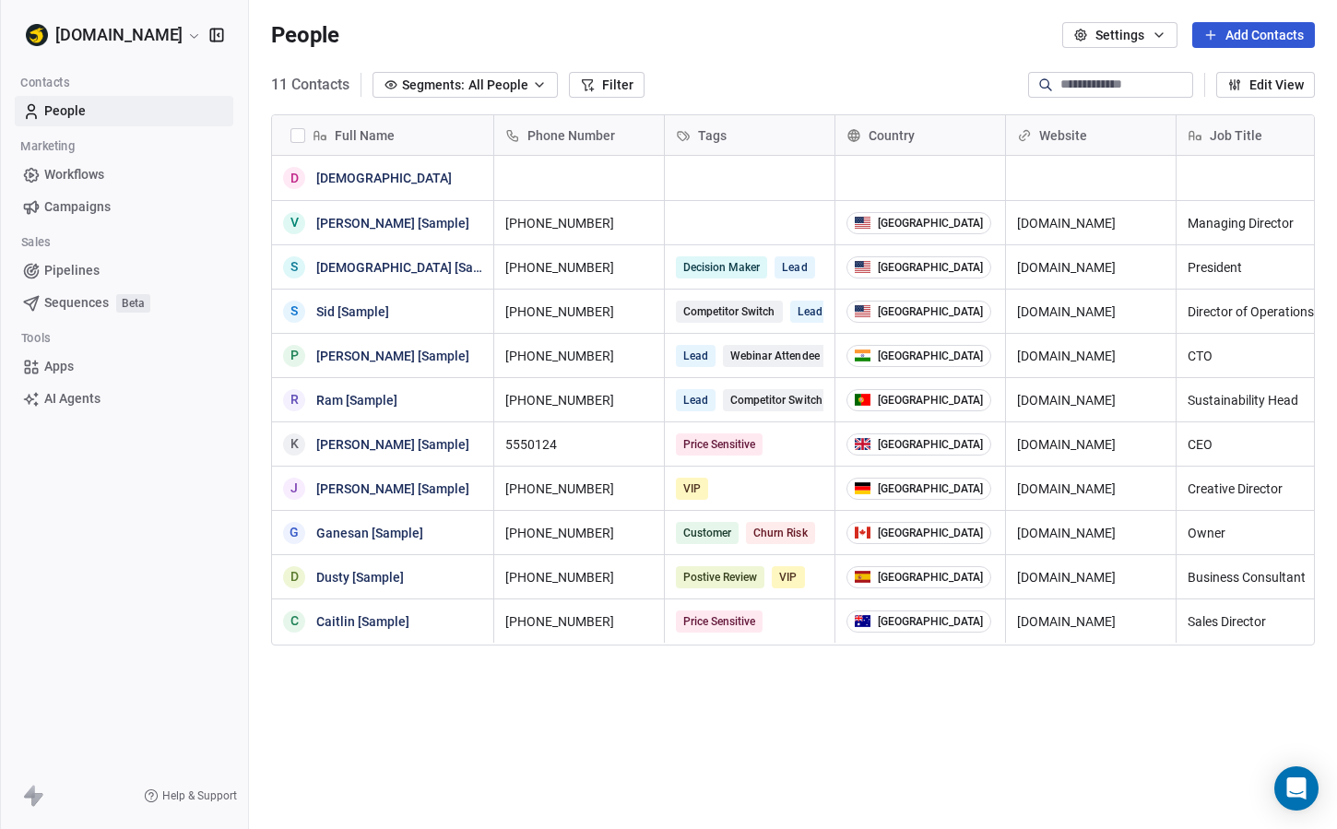
scroll to position [729, 1088]
click at [1243, 30] on button "Add Contacts" at bounding box center [1253, 35] width 123 height 26
click at [1198, 81] on span "Create new contact" at bounding box center [1248, 74] width 112 height 19
